Goal: Information Seeking & Learning: Learn about a topic

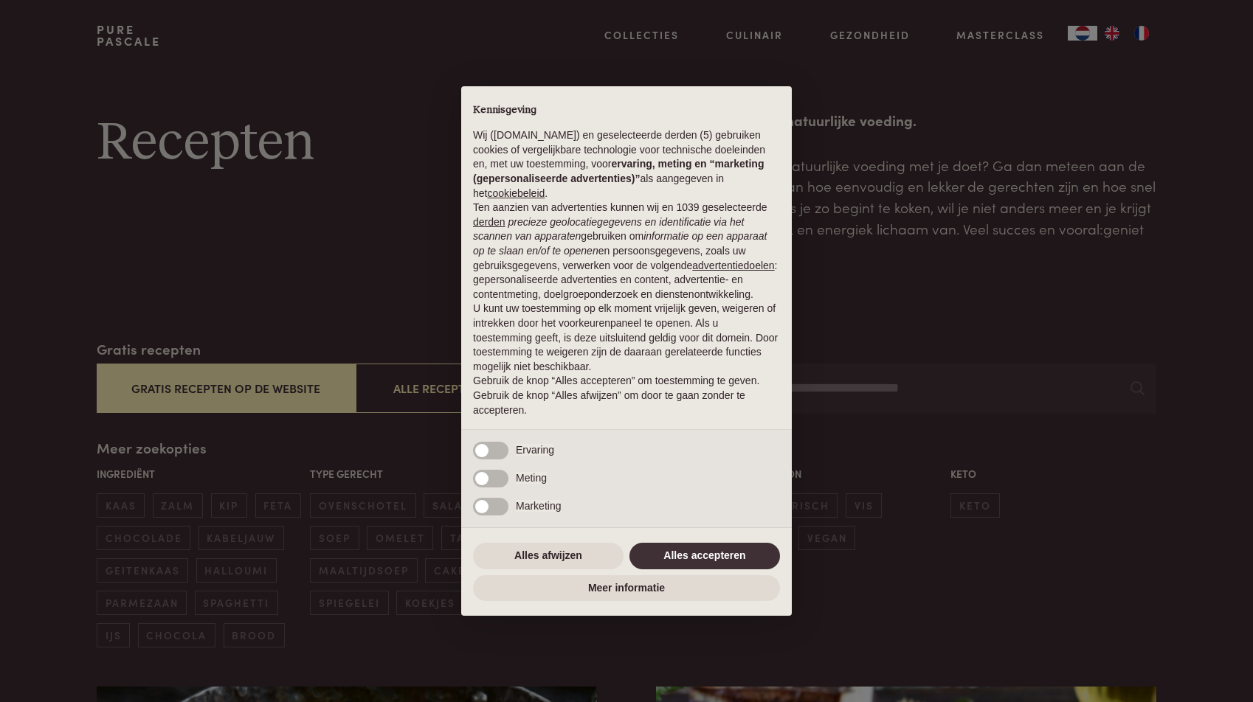
click at [678, 557] on button "Alles accepteren" at bounding box center [704, 556] width 151 height 27
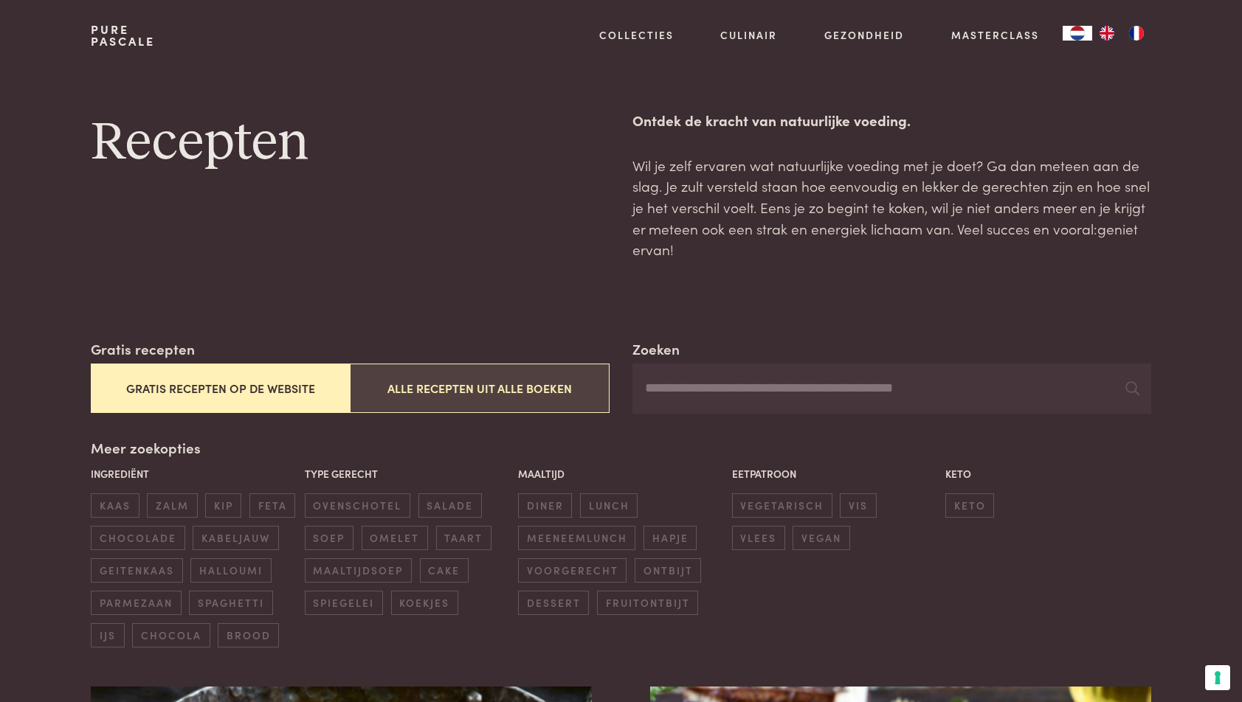
click at [486, 390] on button "Alle recepten uit alle boeken" at bounding box center [479, 388] width 259 height 49
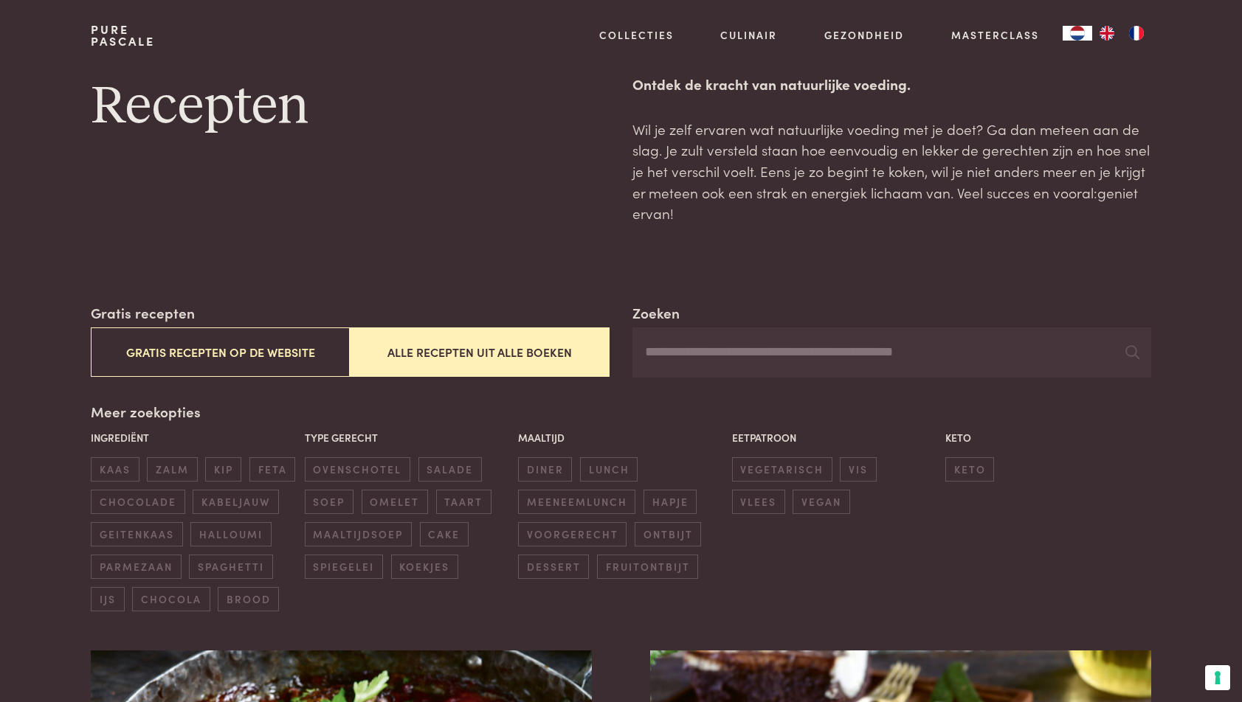
scroll to position [30, 0]
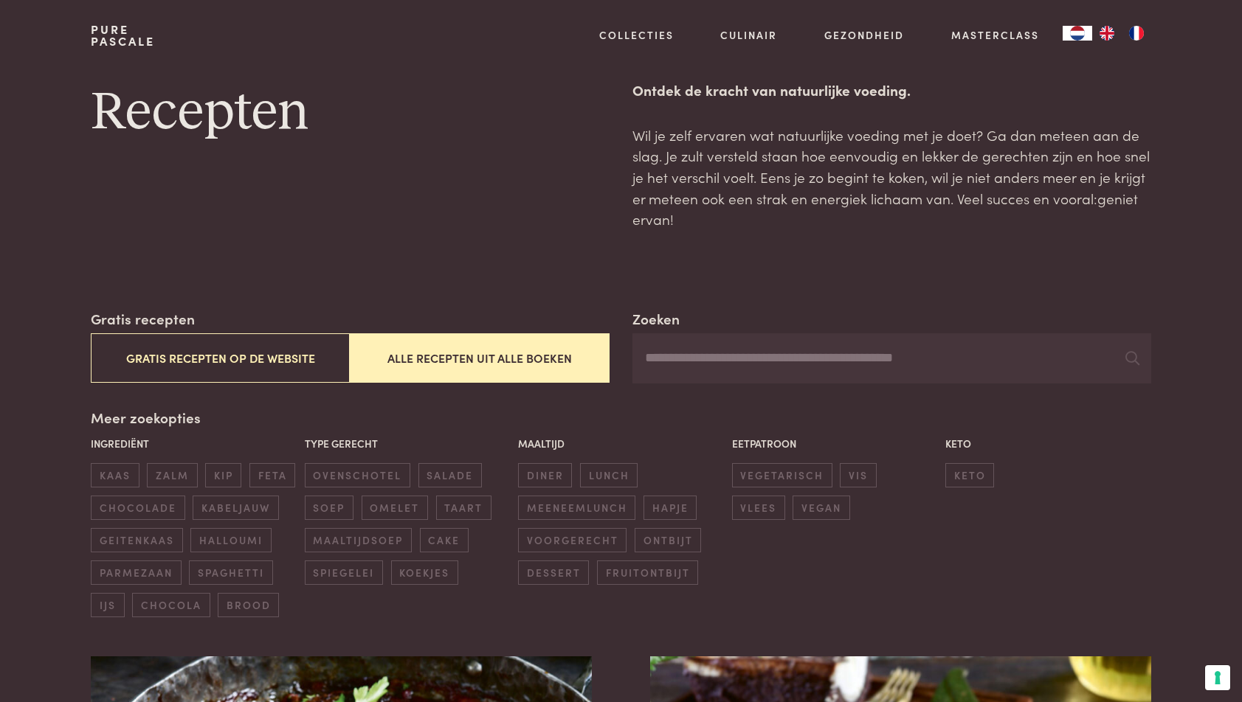
click at [733, 353] on input "Zoeken" at bounding box center [891, 359] width 518 height 50
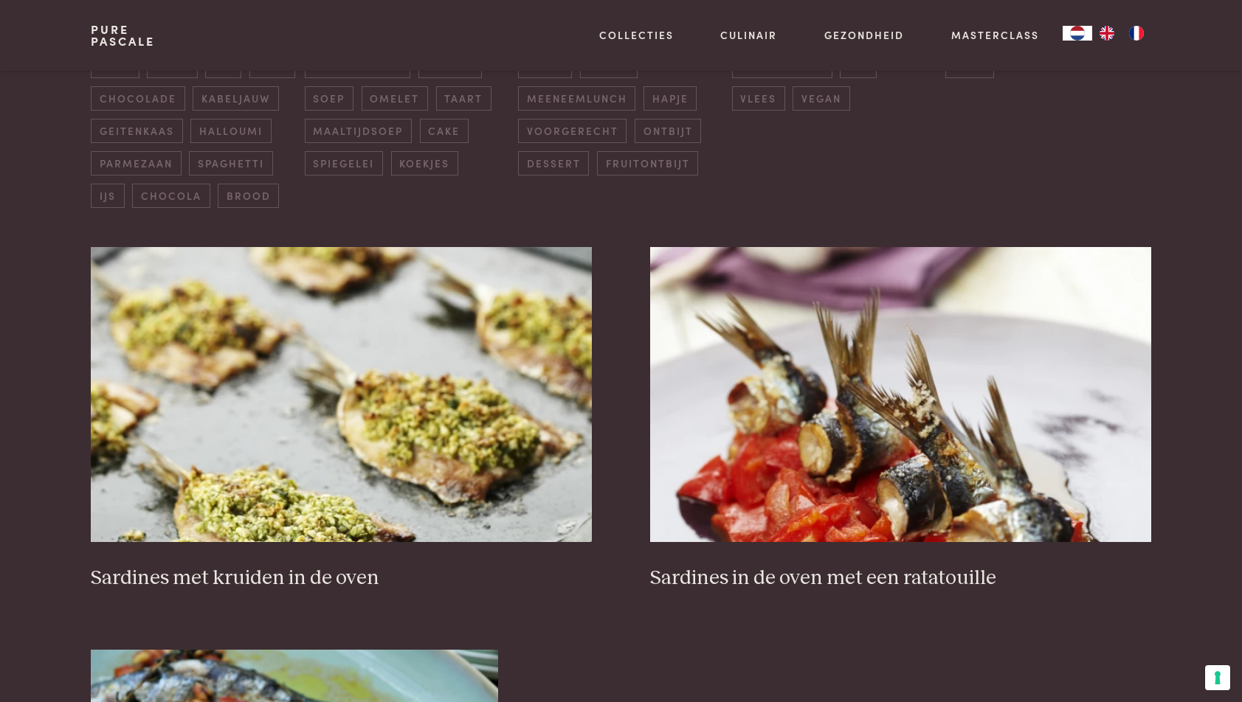
scroll to position [443, 0]
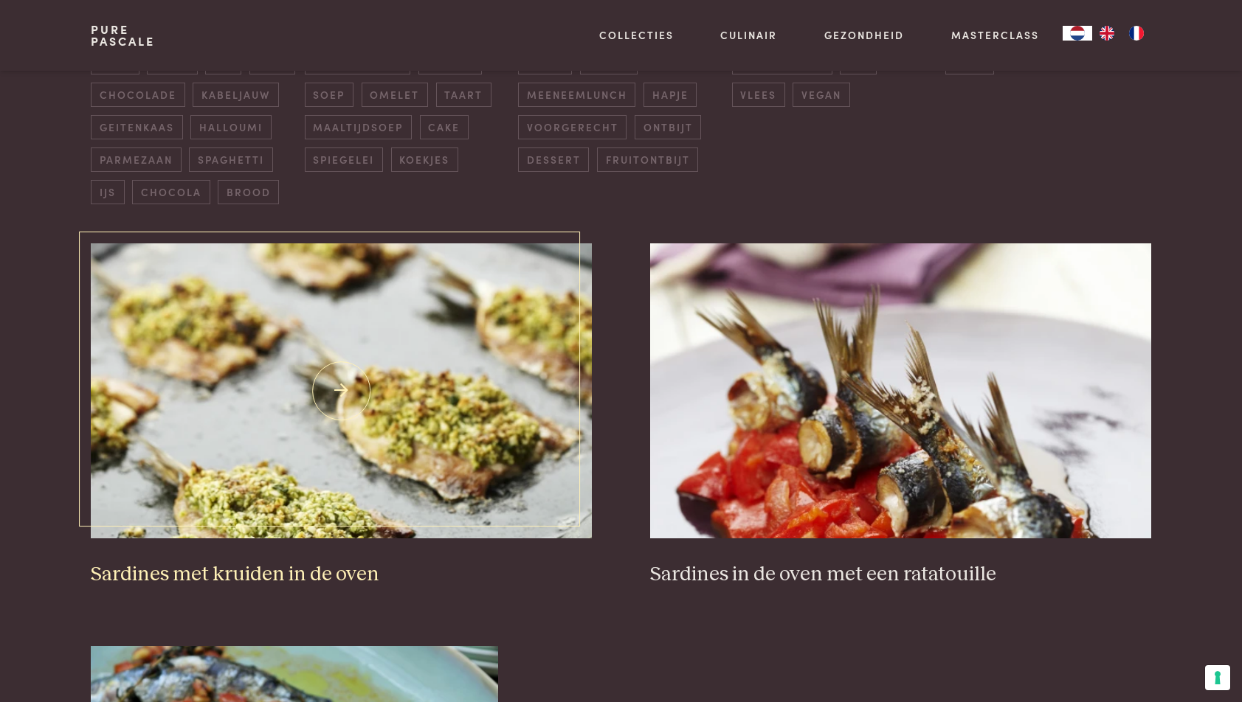
type input "********"
click at [345, 418] on img at bounding box center [341, 390] width 500 height 295
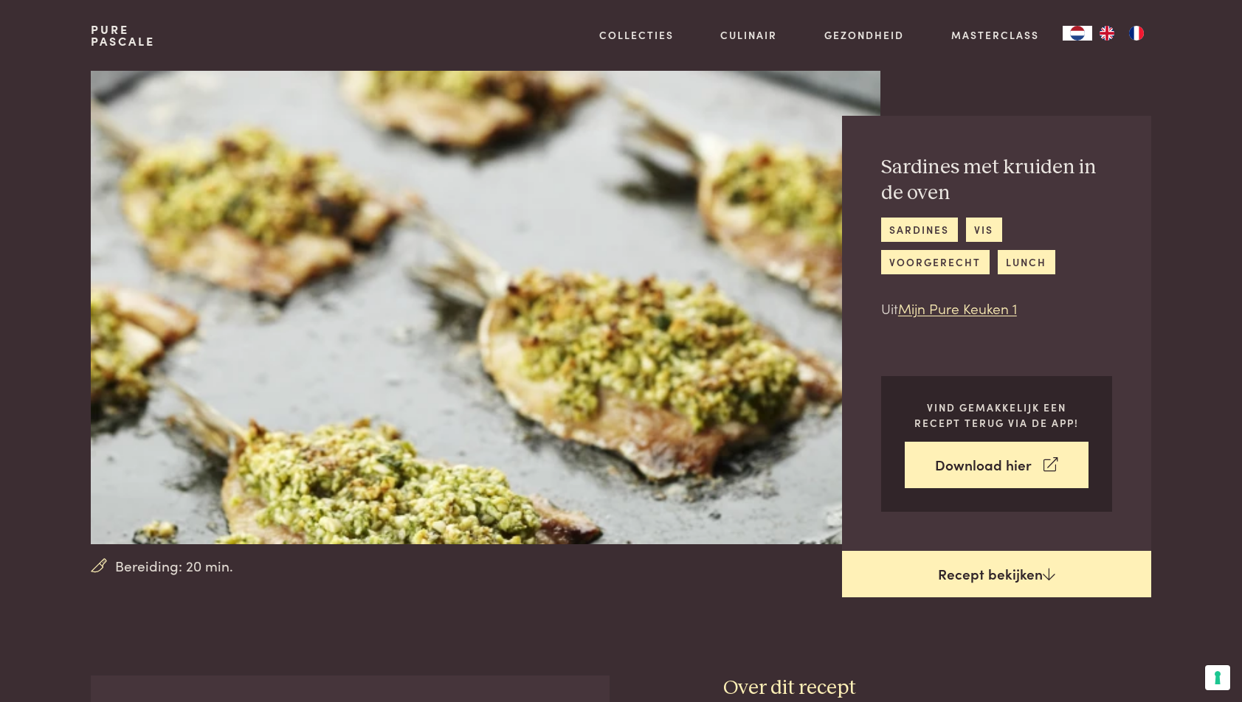
click at [971, 581] on link "Recept bekijken" at bounding box center [996, 574] width 309 height 47
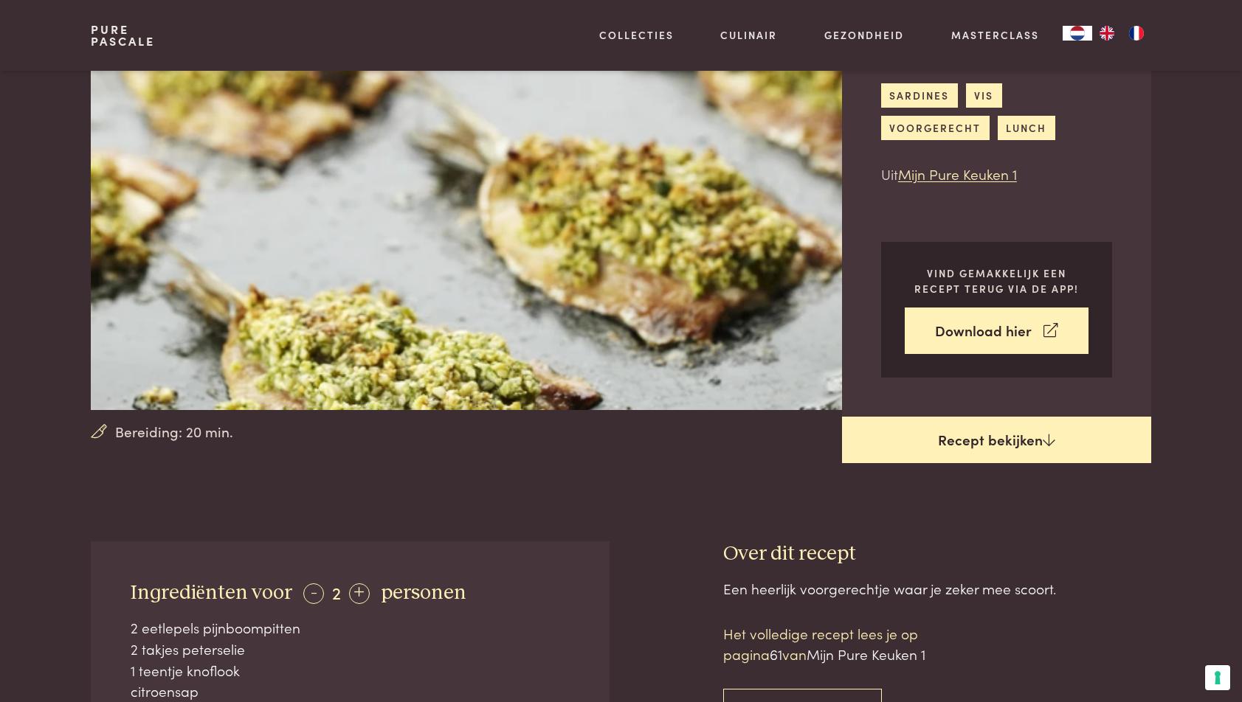
scroll to position [134, 1]
click at [996, 439] on link "Recept bekijken" at bounding box center [996, 440] width 309 height 47
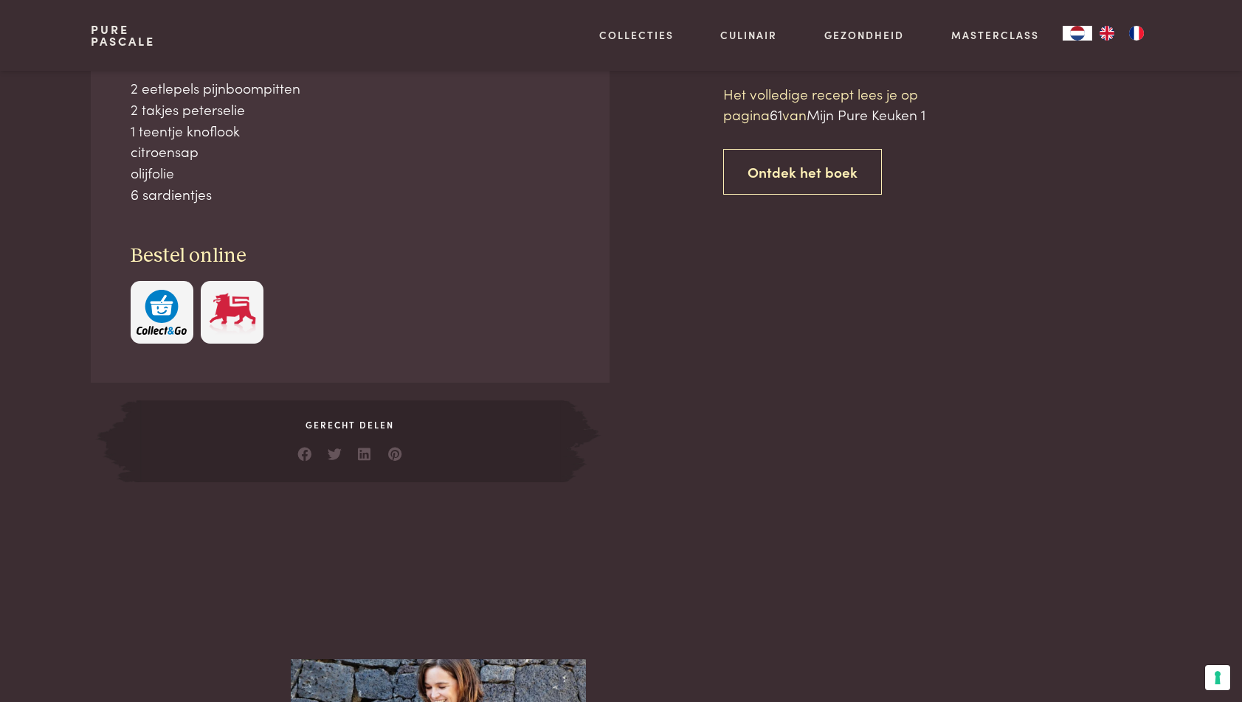
scroll to position [675, 0]
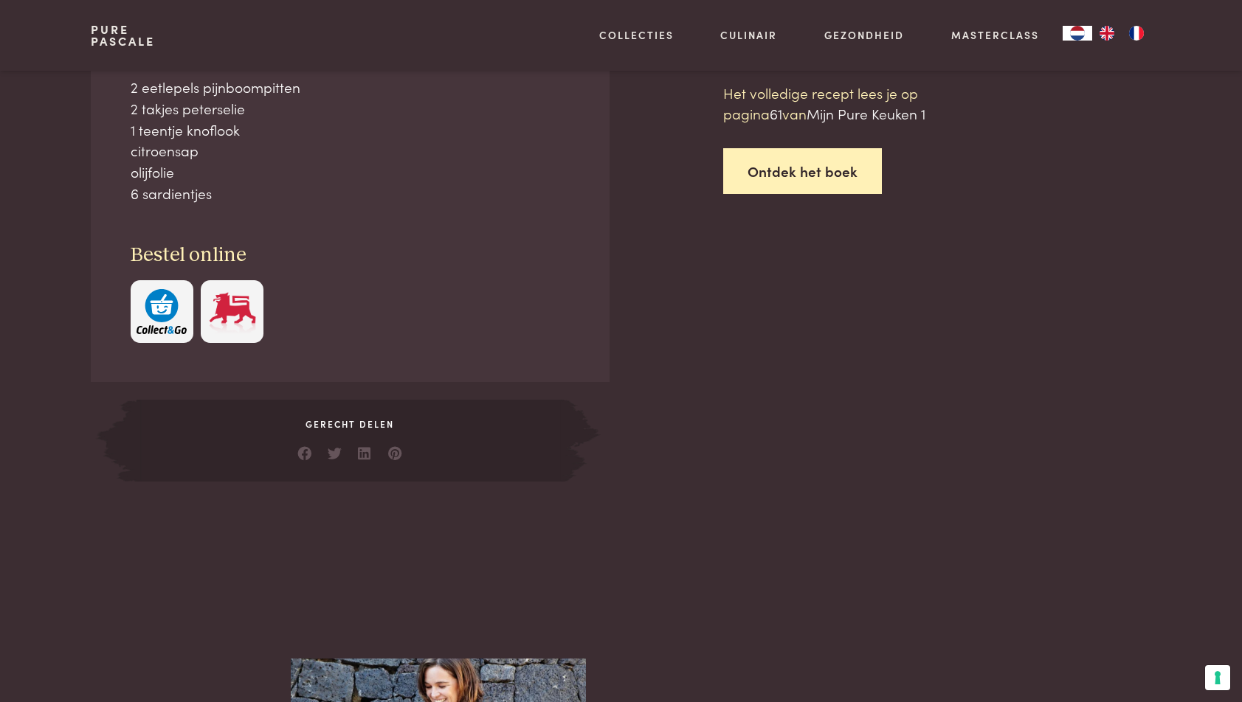
click at [825, 165] on link "Ontdek het boek" at bounding box center [802, 171] width 159 height 46
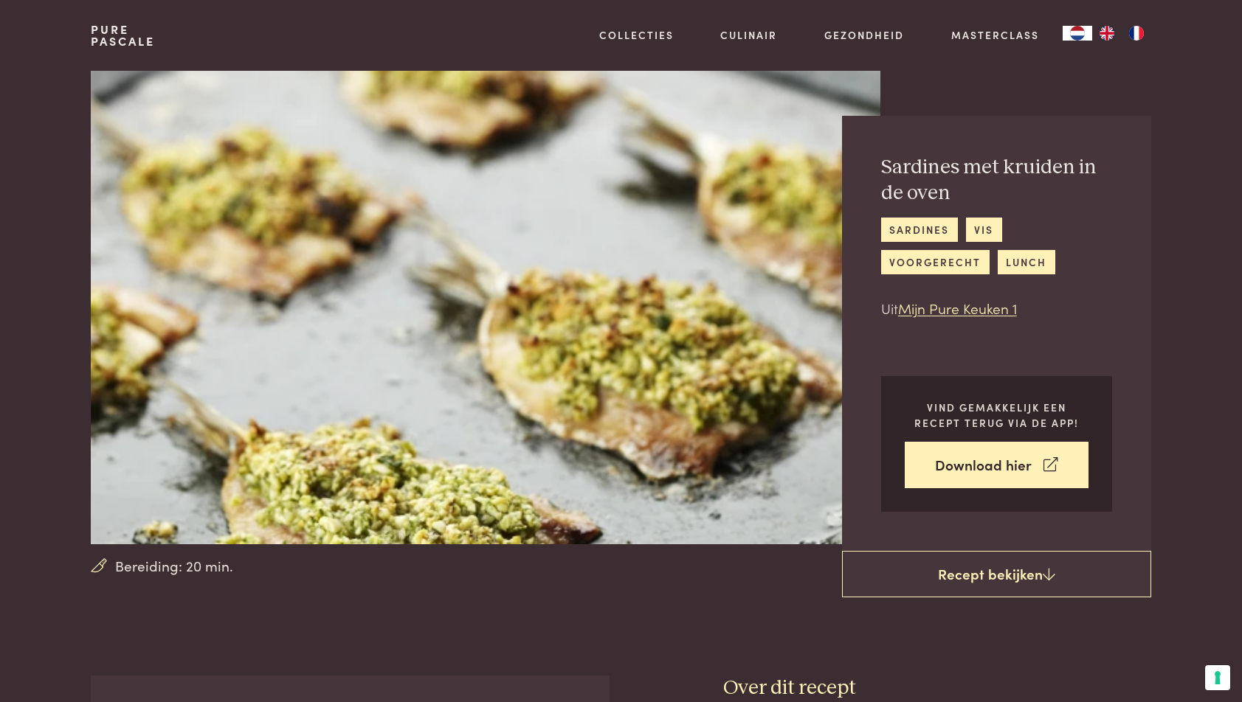
scroll to position [0, 1]
